Goal: Task Accomplishment & Management: Use online tool/utility

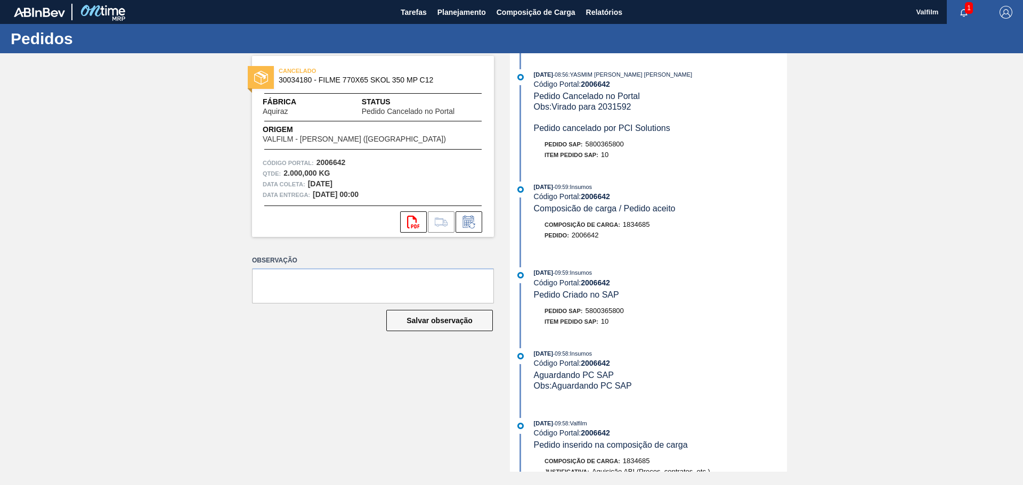
click at [612, 311] on span "5800365800" at bounding box center [605, 311] width 38 height 8
copy span "5800365800"
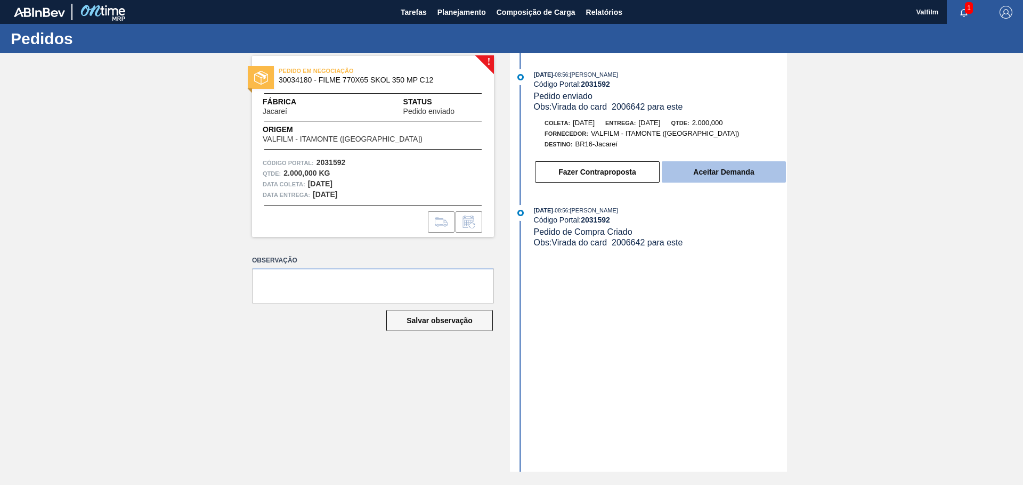
click at [697, 165] on button "Aceitar Demanda" at bounding box center [724, 171] width 124 height 21
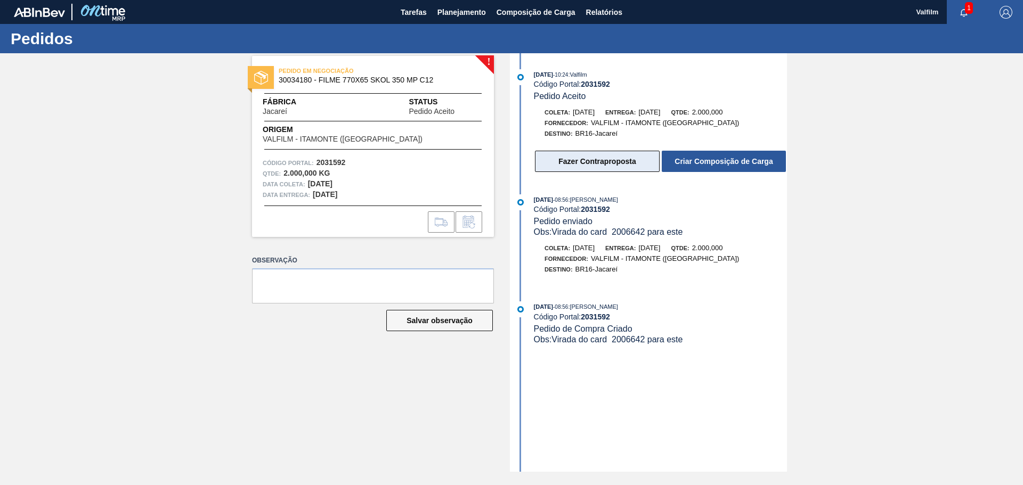
click at [614, 166] on button "Fazer Contraproposta" at bounding box center [597, 161] width 125 height 21
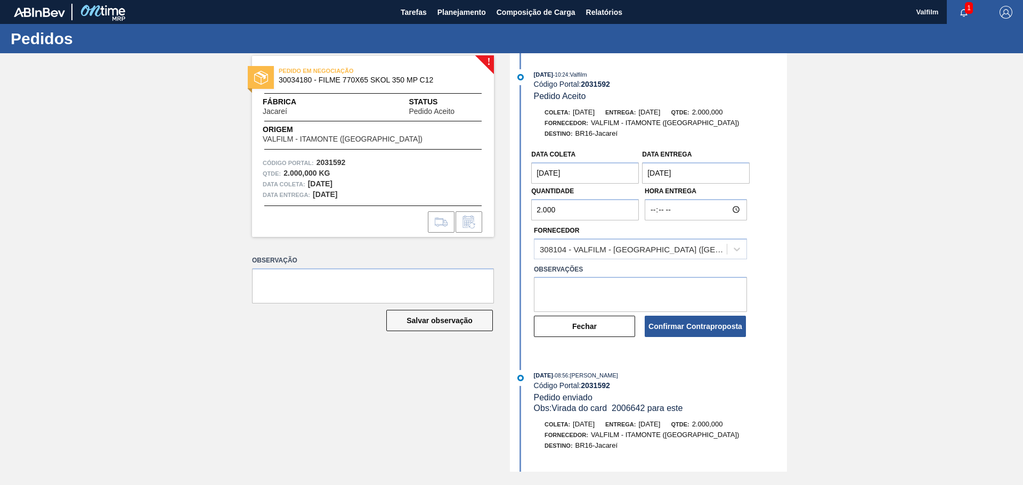
click at [654, 172] on entrega "22/09/2025" at bounding box center [696, 173] width 108 height 21
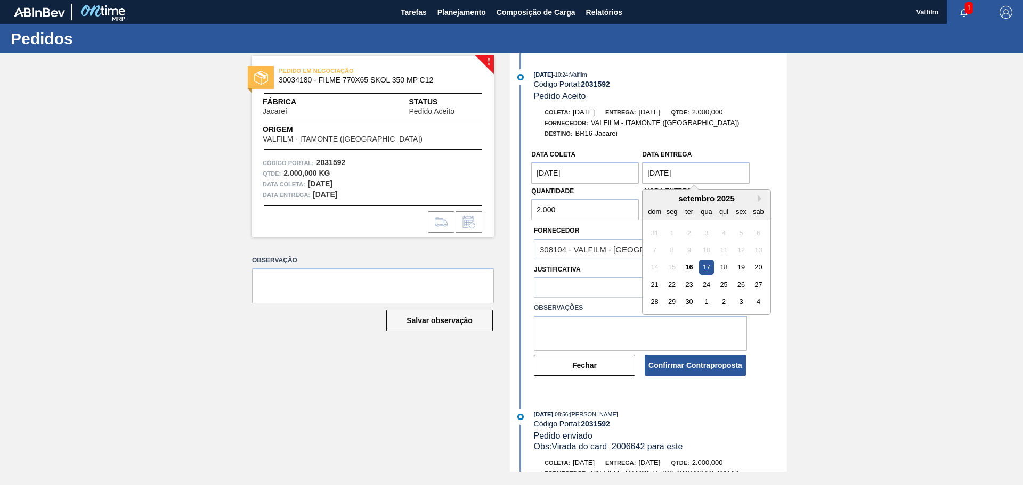
type entrega "17/09/2025"
click at [545, 173] on coleta "19/09/2025" at bounding box center [585, 173] width 108 height 21
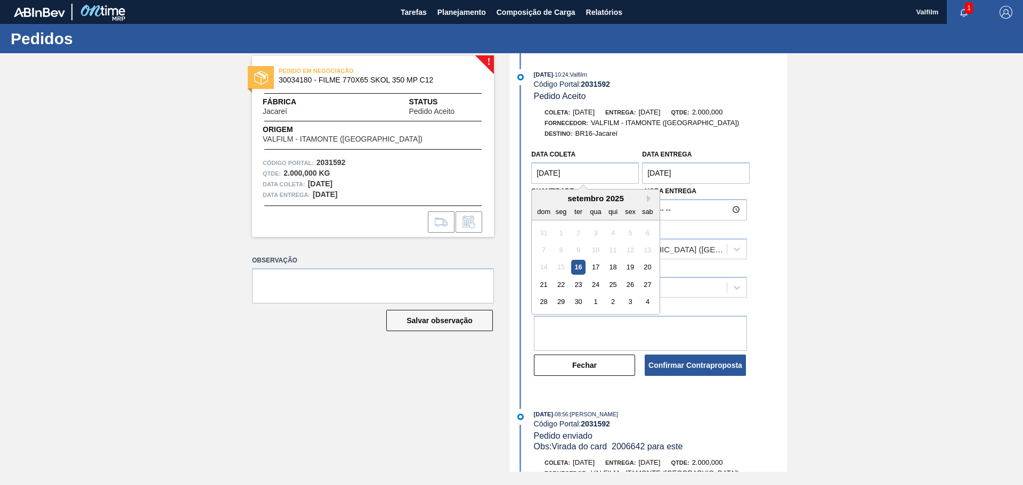
type coleta "[DATE]"
click at [577, 266] on div "16" at bounding box center [578, 268] width 14 height 14
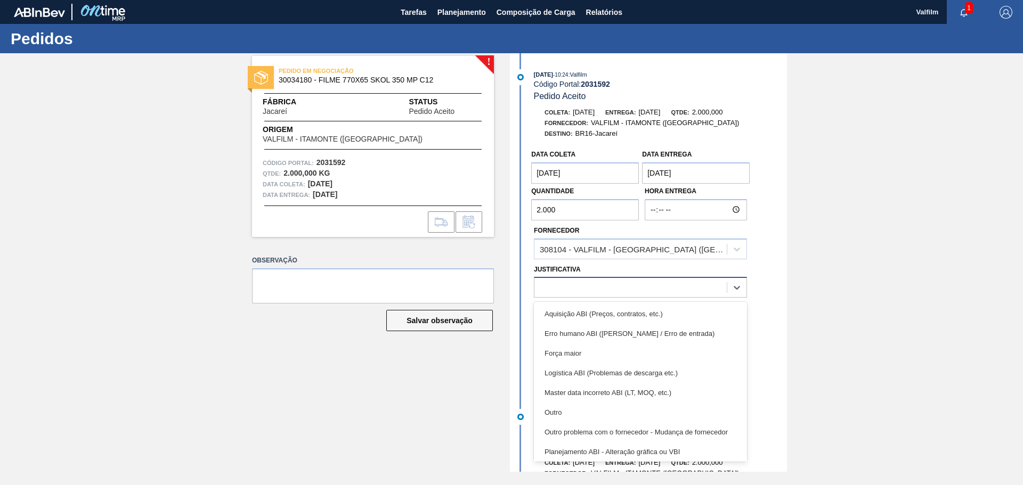
click at [570, 289] on div at bounding box center [630, 287] width 192 height 15
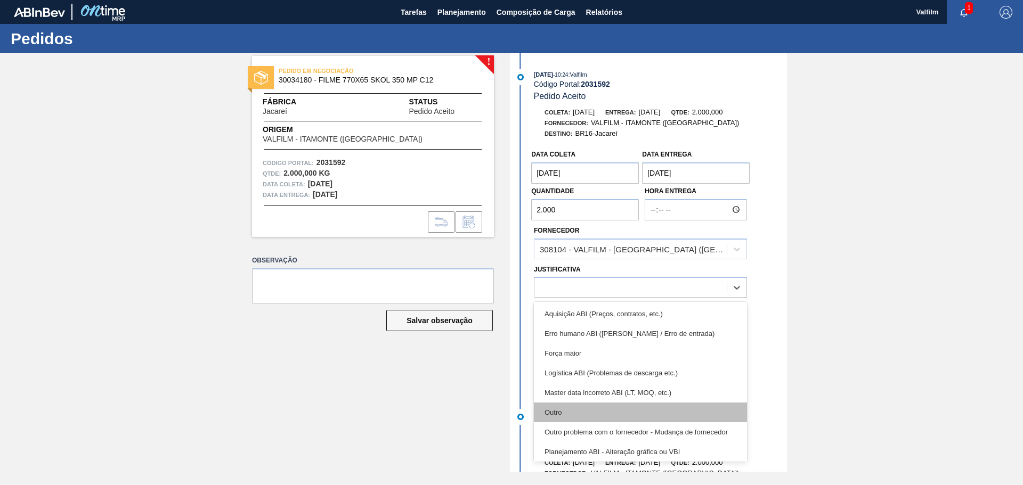
click at [558, 414] on div "Outro" at bounding box center [640, 413] width 213 height 20
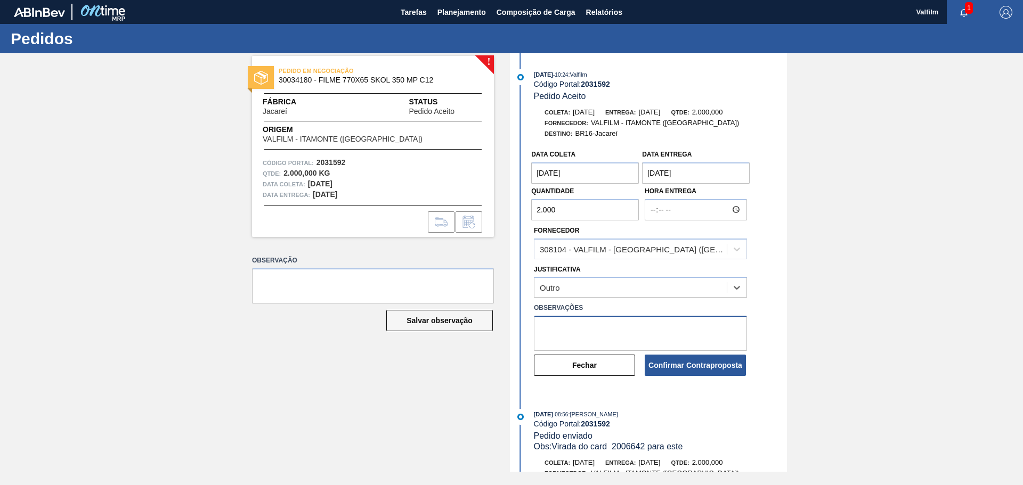
click at [564, 335] on textarea at bounding box center [640, 333] width 213 height 35
click at [661, 327] on textarea "Alinhado antecipação pelo whatsapp (Leticia - comercial Itamonte)" at bounding box center [640, 333] width 213 height 35
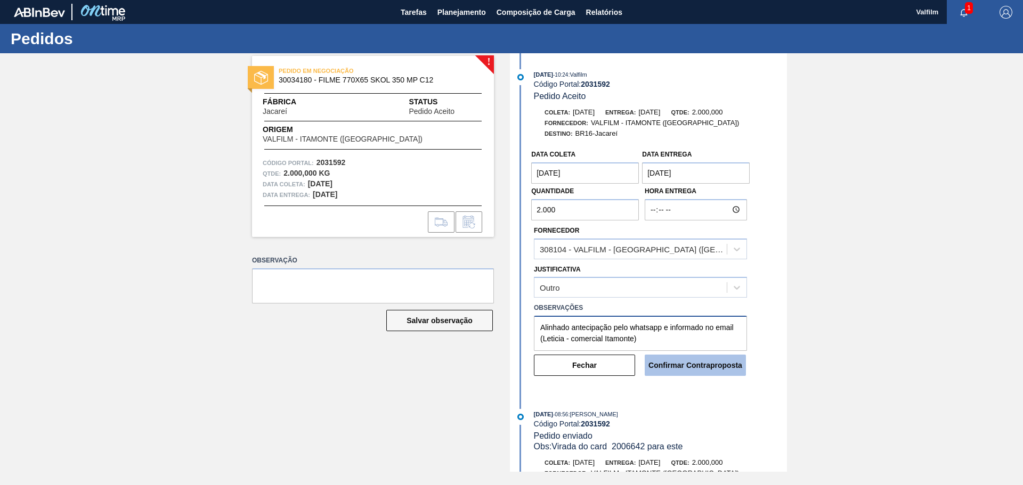
type textarea "Alinhado antecipação pelo whatsapp e informado no email (Leticia - comercial It…"
click at [698, 363] on button "Confirmar Contraproposta" at bounding box center [695, 365] width 101 height 21
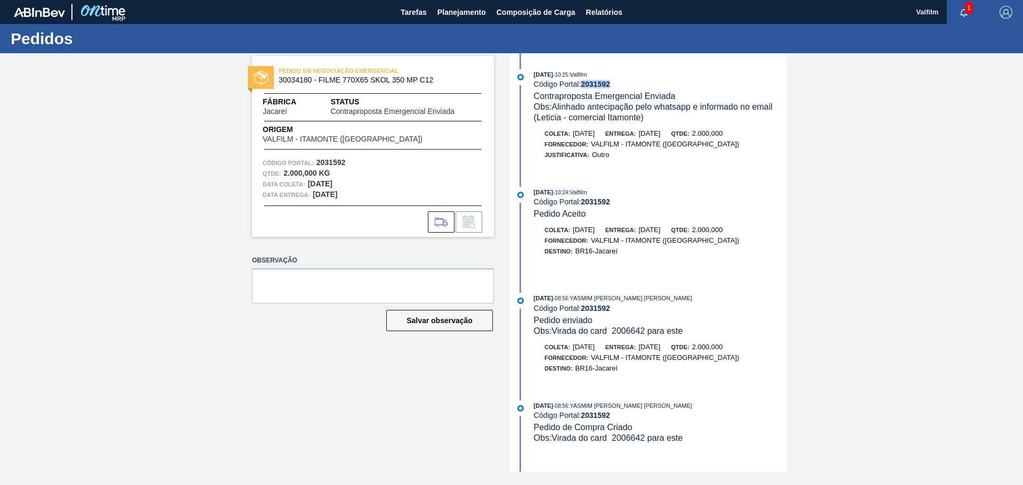
drag, startPoint x: 613, startPoint y: 84, endPoint x: 585, endPoint y: 85, distance: 28.8
click at [585, 85] on div "Código Portal: 2031592" at bounding box center [660, 84] width 253 height 9
copy strong "2031592"
click at [618, 77] on div "16/09/2025 - 10:25 : Valfilm" at bounding box center [660, 74] width 253 height 11
drag, startPoint x: 611, startPoint y: 83, endPoint x: 585, endPoint y: 84, distance: 25.6
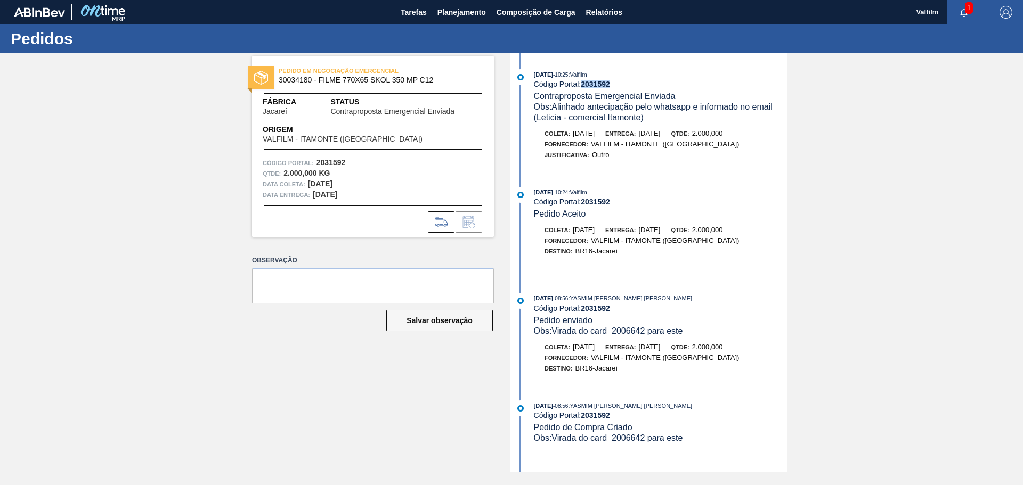
click at [585, 84] on strong "2031592" at bounding box center [595, 84] width 29 height 9
copy strong "2031592"
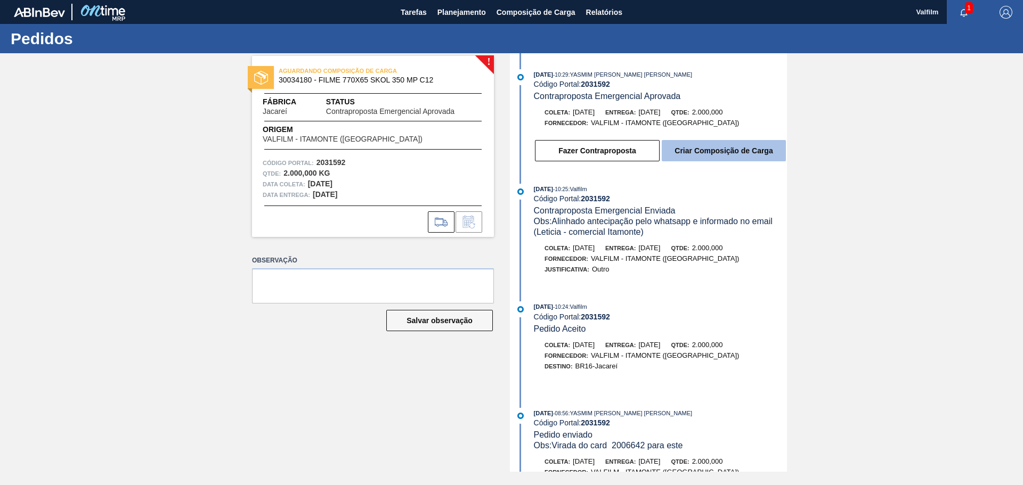
click at [733, 150] on button "Criar Composição de Carga" at bounding box center [724, 150] width 124 height 21
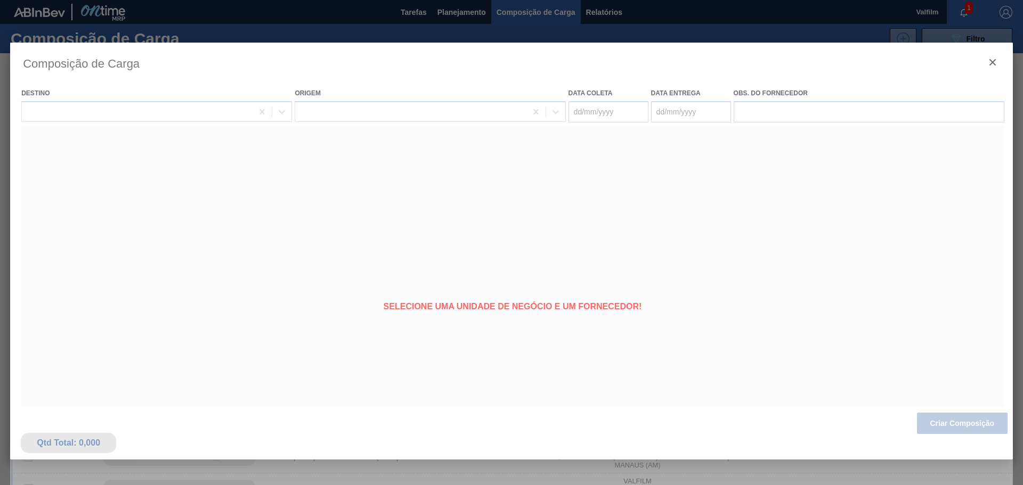
type coleta "[DATE]"
type entrega "[DATE]"
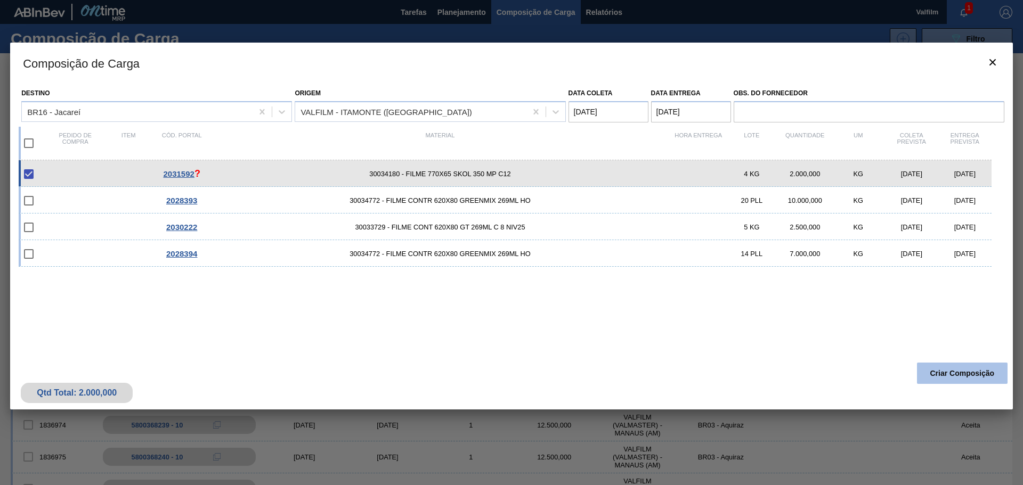
click at [930, 367] on button "Criar Composição" at bounding box center [962, 373] width 91 height 21
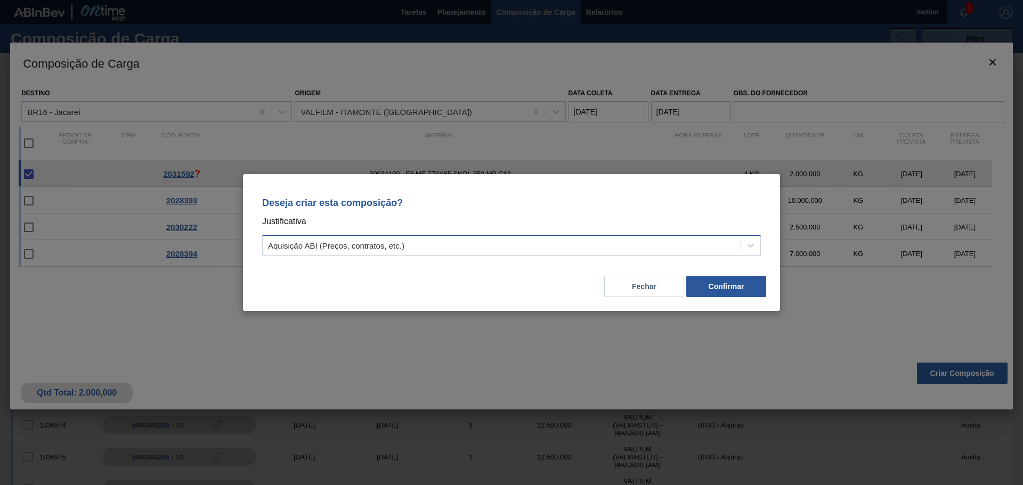
click at [496, 250] on div "Aquisição ABI (Preços, contratos, etc.)" at bounding box center [502, 245] width 478 height 15
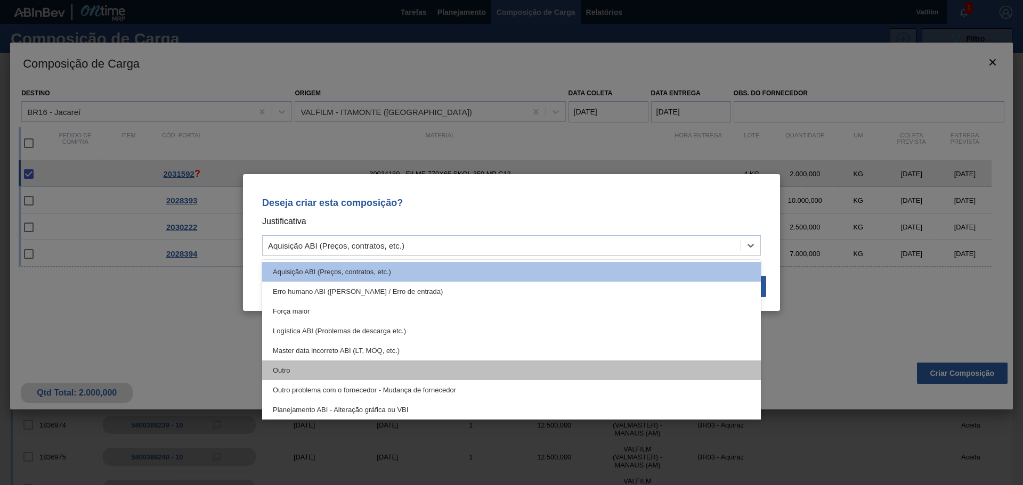
click at [275, 371] on div "Outro" at bounding box center [511, 371] width 499 height 20
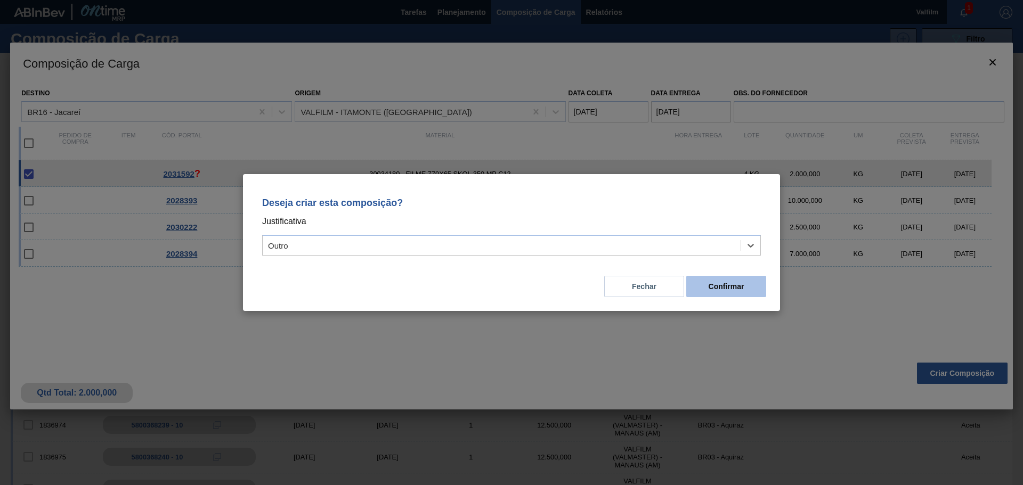
click at [713, 283] on button "Confirmar" at bounding box center [726, 286] width 80 height 21
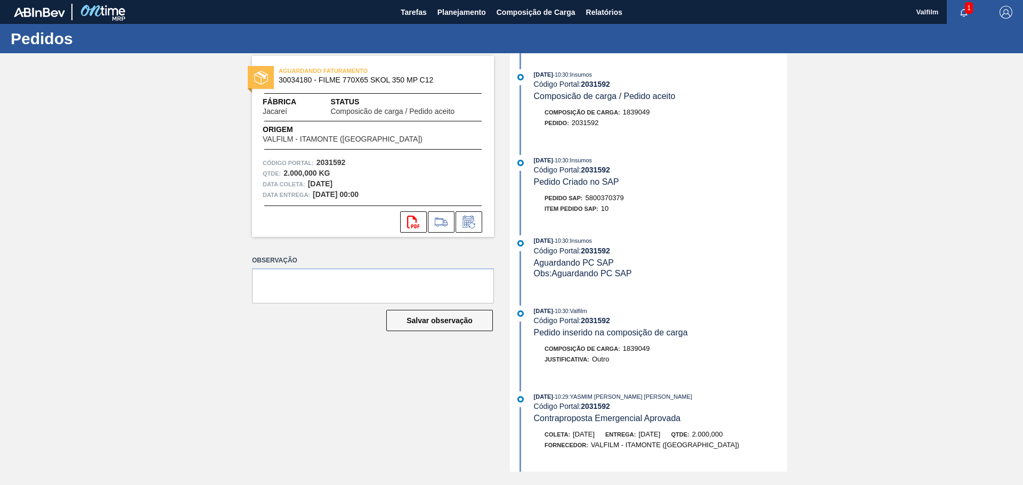
click at [615, 198] on span "5800370379" at bounding box center [605, 198] width 38 height 8
copy span "5800370379"
click at [732, 193] on div "Pedido SAP: 5800370379" at bounding box center [660, 198] width 253 height 11
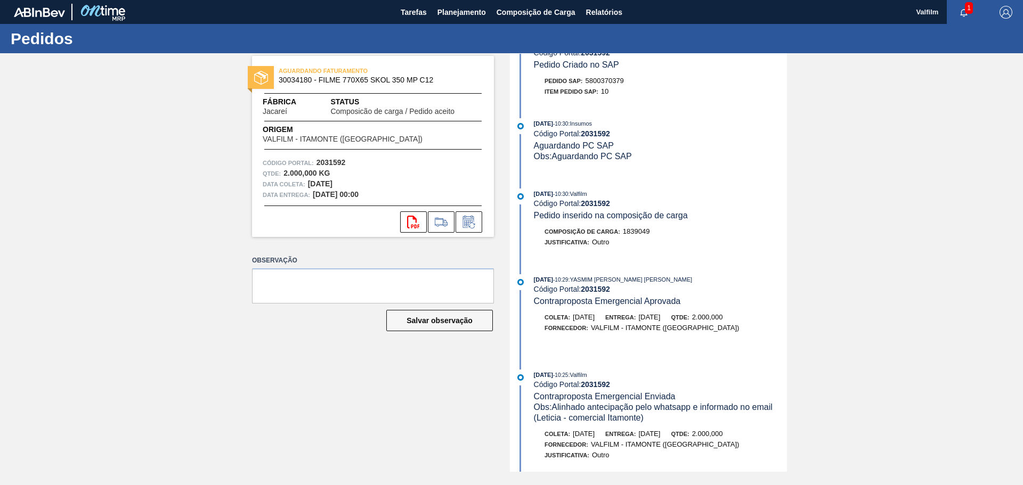
scroll to position [80, 0]
